Goal: Use online tool/utility: Utilize a website feature to perform a specific function

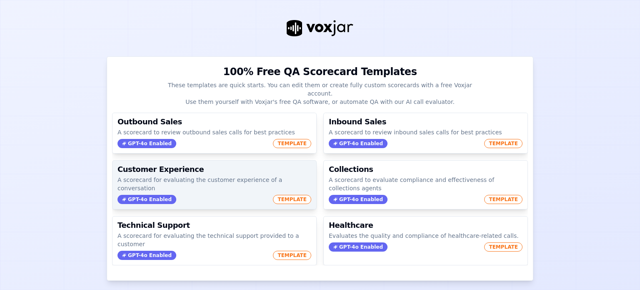
click at [288, 195] on span "TEMPLATE" at bounding box center [292, 199] width 38 height 9
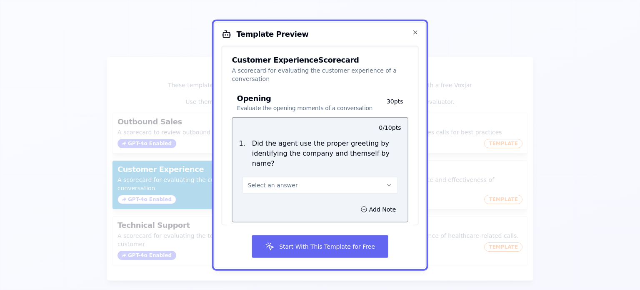
click at [292, 176] on button "Select an answer" at bounding box center [320, 184] width 155 height 17
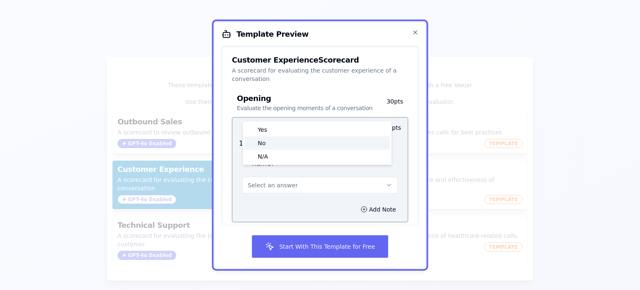
click at [284, 130] on div "Yes" at bounding box center [317, 129] width 145 height 13
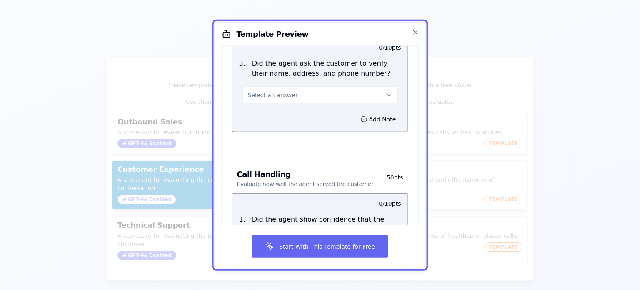
scroll to position [288, 0]
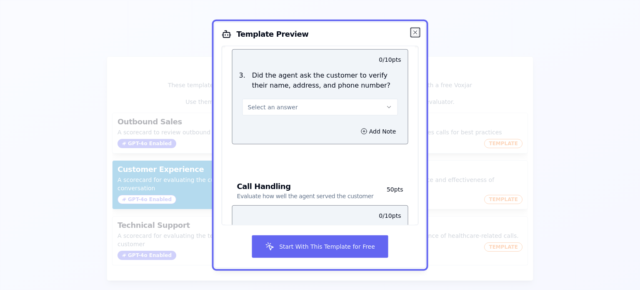
drag, startPoint x: 413, startPoint y: 31, endPoint x: 403, endPoint y: 36, distance: 11.6
click at [413, 30] on icon "button" at bounding box center [415, 32] width 7 height 7
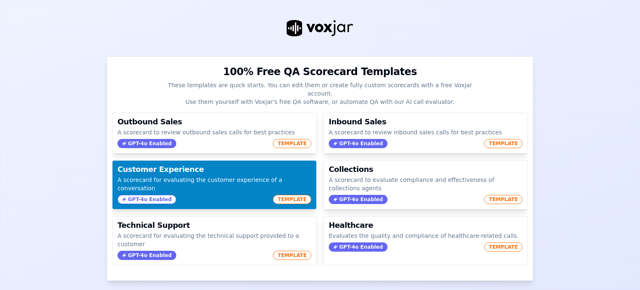
click at [127, 195] on span "GPT-4o Enabled" at bounding box center [147, 199] width 59 height 9
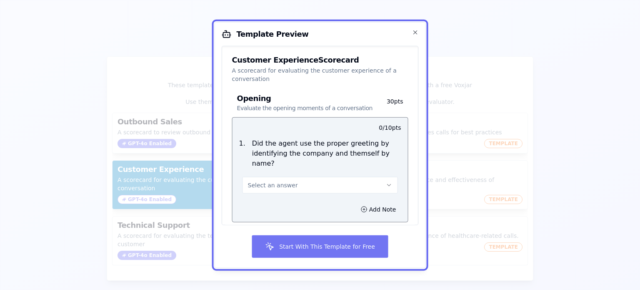
click at [311, 249] on button "Start With This Template for Free" at bounding box center [320, 246] width 137 height 23
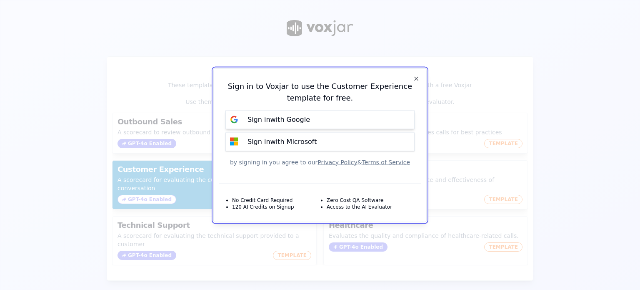
click at [303, 118] on p "Sign in with Google" at bounding box center [279, 120] width 63 height 10
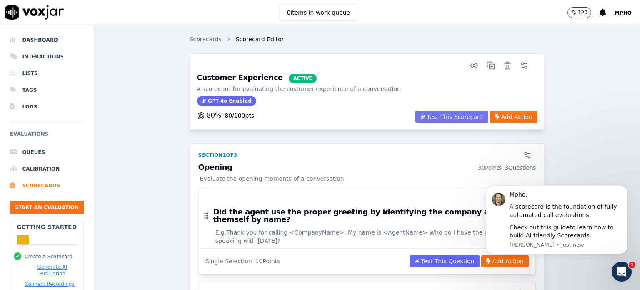
click at [455, 118] on button "Test This Scorecard" at bounding box center [451, 117] width 73 height 12
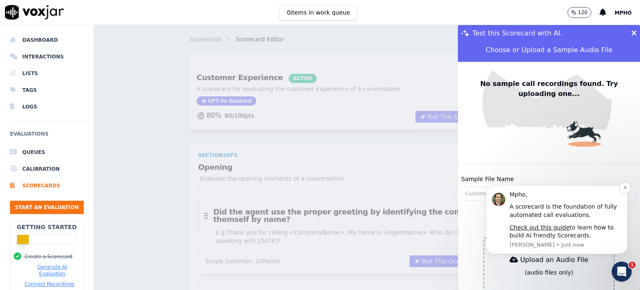
scroll to position [50, 0]
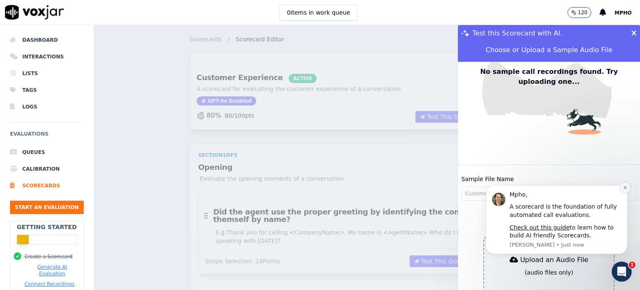
click at [626, 188] on icon "Dismiss notification" at bounding box center [624, 187] width 3 height 3
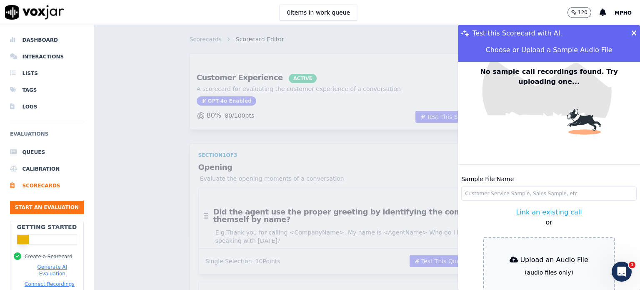
scroll to position [0, 0]
click at [631, 33] on icon at bounding box center [633, 34] width 5 height 8
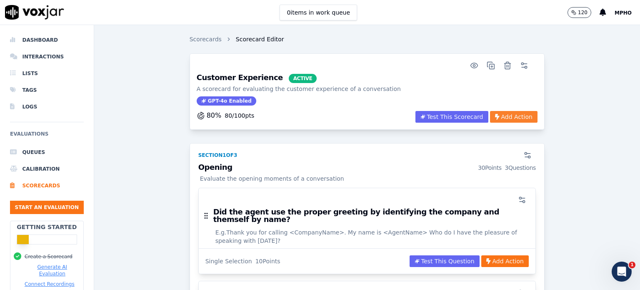
click at [490, 115] on button "Add Action" at bounding box center [514, 117] width 48 height 12
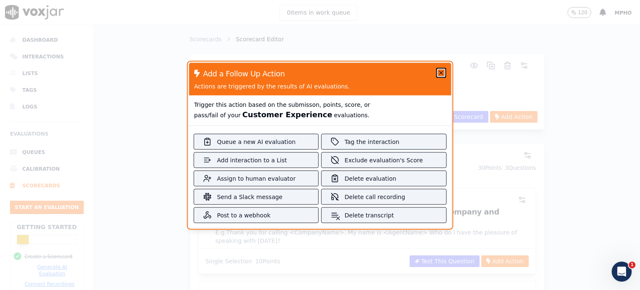
click at [438, 73] on icon "button" at bounding box center [441, 72] width 7 height 7
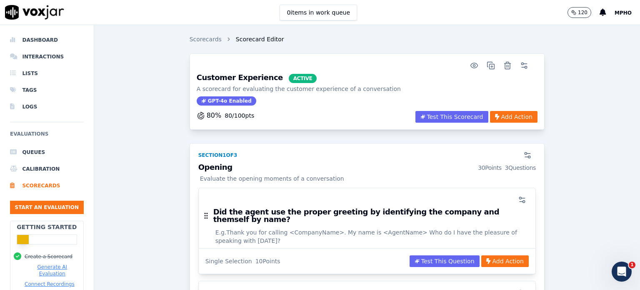
click at [289, 79] on span "ACTIVE" at bounding box center [303, 78] width 28 height 9
click at [236, 80] on h3 "Customer Experience ACTIVE" at bounding box center [299, 78] width 204 height 9
click at [235, 81] on h3 "Customer Experience ACTIVE" at bounding box center [299, 78] width 204 height 9
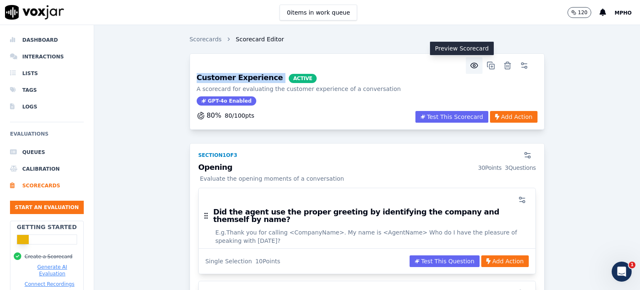
click at [473, 65] on circle "button" at bounding box center [474, 66] width 2 height 2
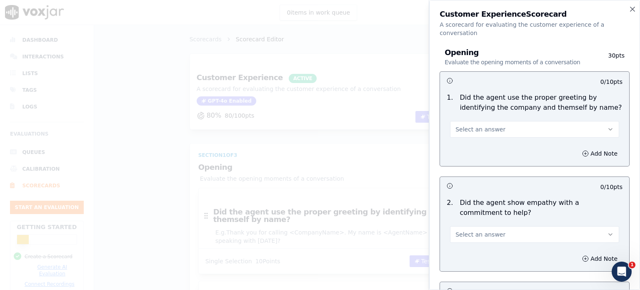
click at [458, 44] on div "Opening Evaluate the opening moments of a conversation 30 pts" at bounding box center [535, 58] width 190 height 28
click at [632, 10] on icon "button" at bounding box center [632, 9] width 8 height 8
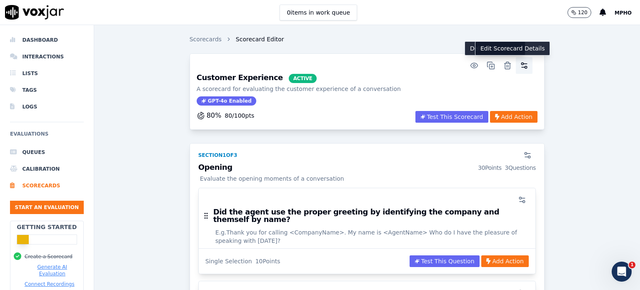
click at [520, 65] on icon "button" at bounding box center [524, 65] width 8 height 8
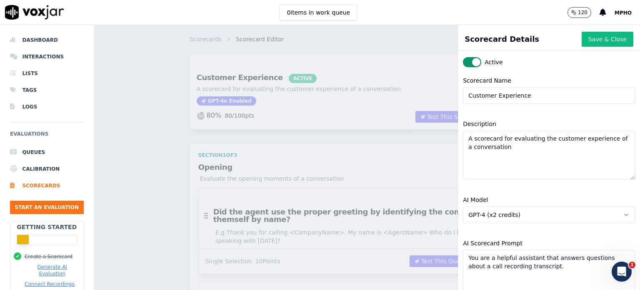
click at [393, 55] on div "Scorecards Scorecard Editor Customer Experience ACTIVE A scorecard for evaluati…" at bounding box center [367, 157] width 546 height 265
